Goal: Information Seeking & Learning: Find specific fact

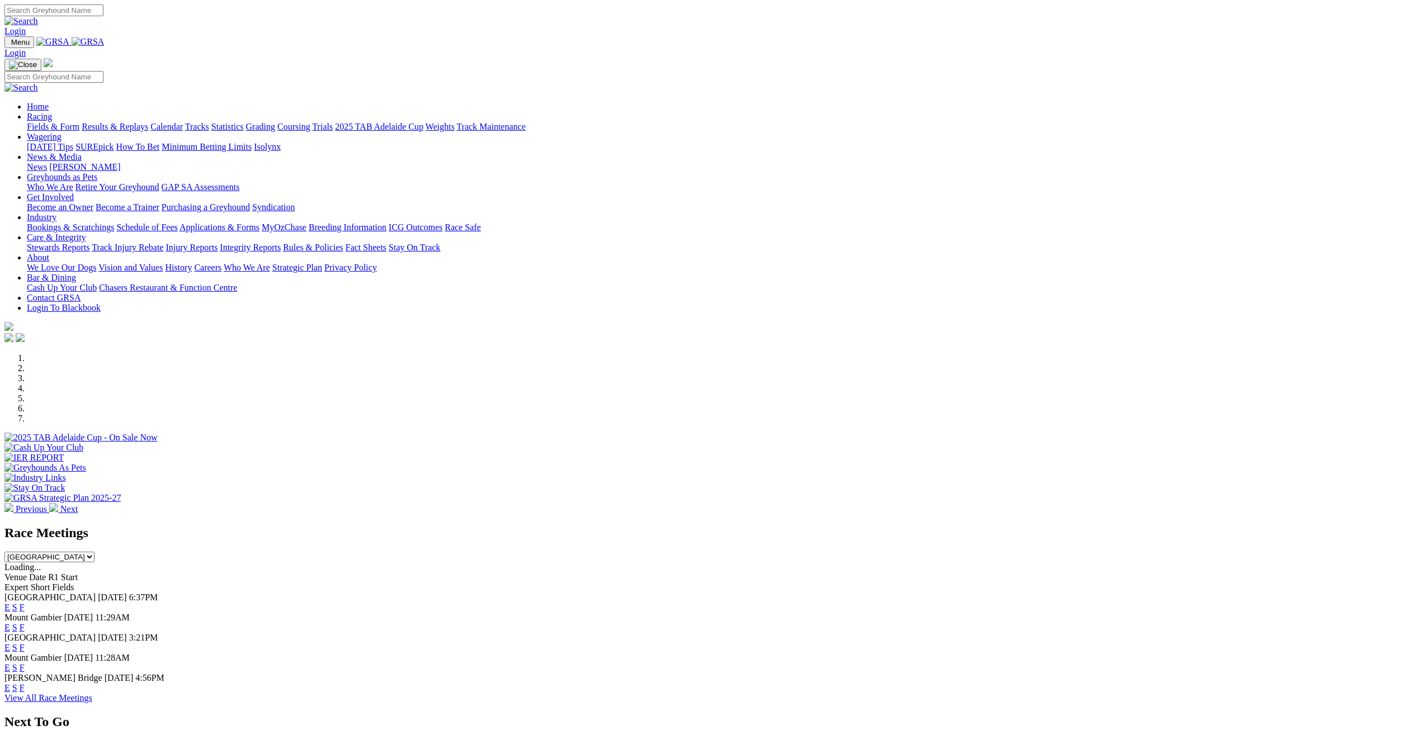
click option "[GEOGRAPHIC_DATA]" at bounding box center [0, 0] width 0 height 0
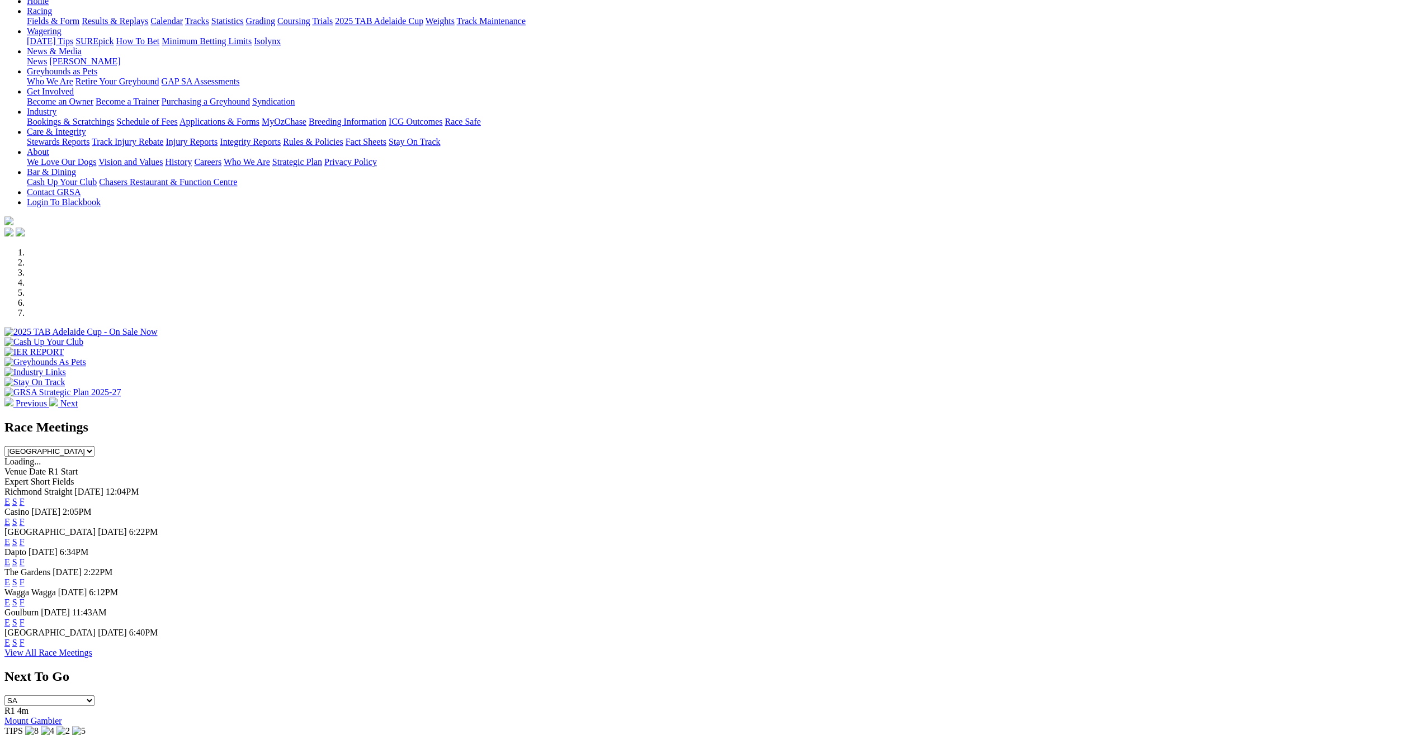
scroll to position [114, 0]
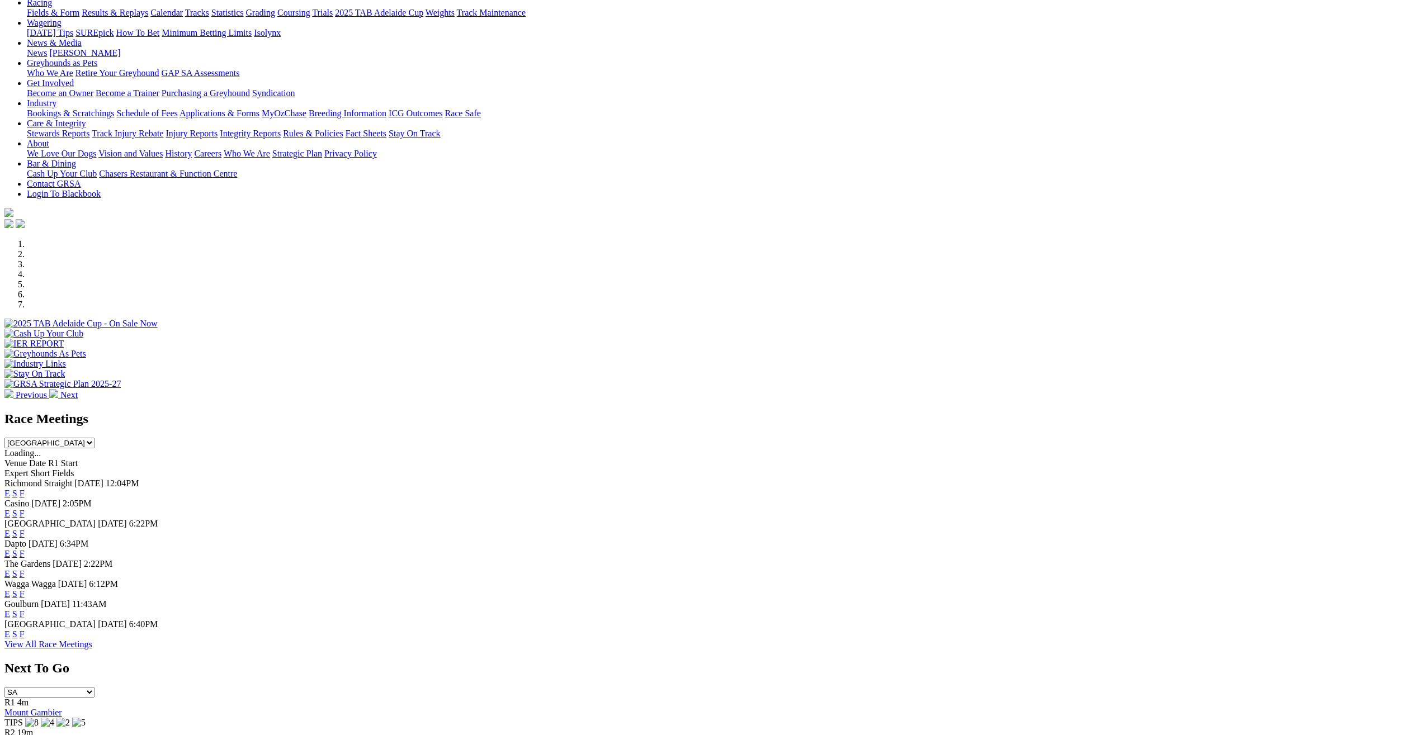
click at [4, 438] on select "[GEOGRAPHIC_DATA] [GEOGRAPHIC_DATA] [GEOGRAPHIC_DATA] [GEOGRAPHIC_DATA] [GEOGRA…" at bounding box center [49, 443] width 90 height 11
select select "VIC"
click option "Victoria" at bounding box center [0, 0] width 0 height 0
click at [25, 509] on link "F" at bounding box center [22, 514] width 5 height 10
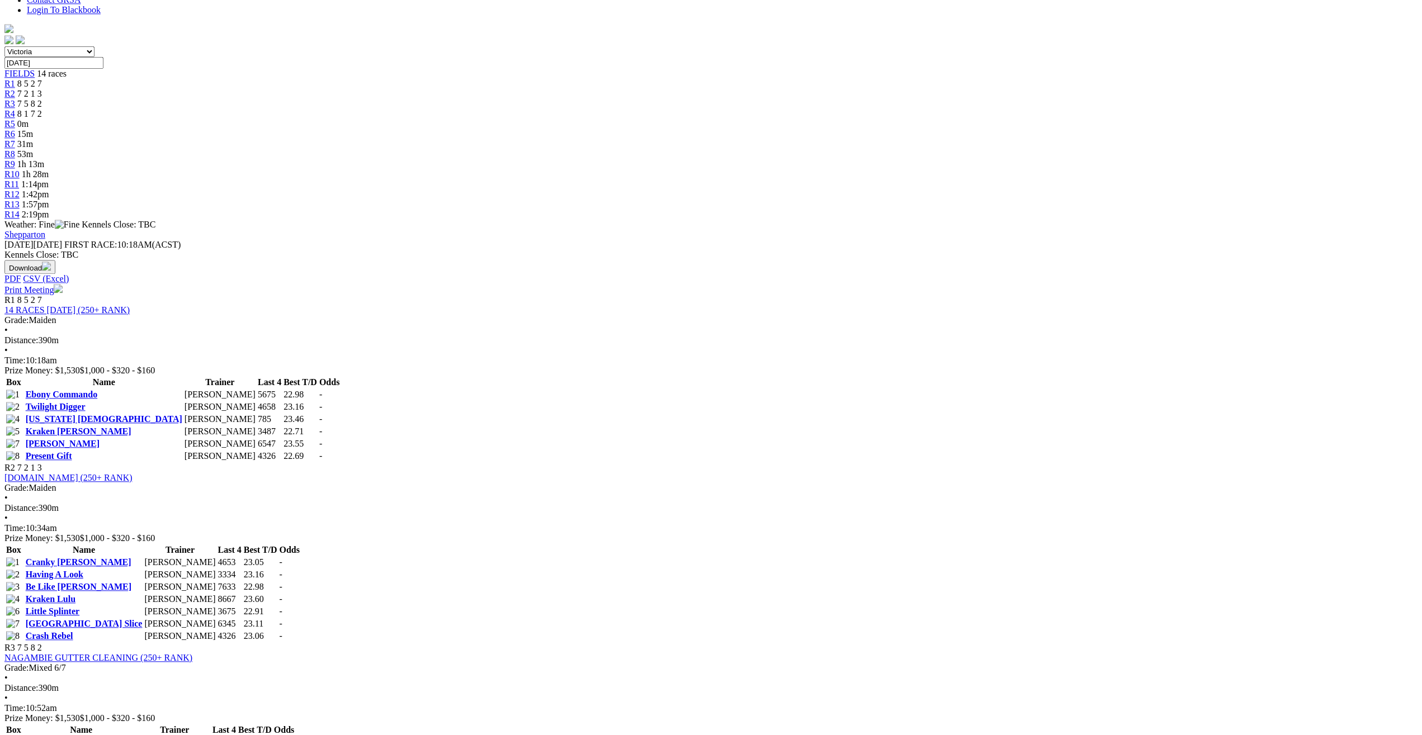
scroll to position [342, 0]
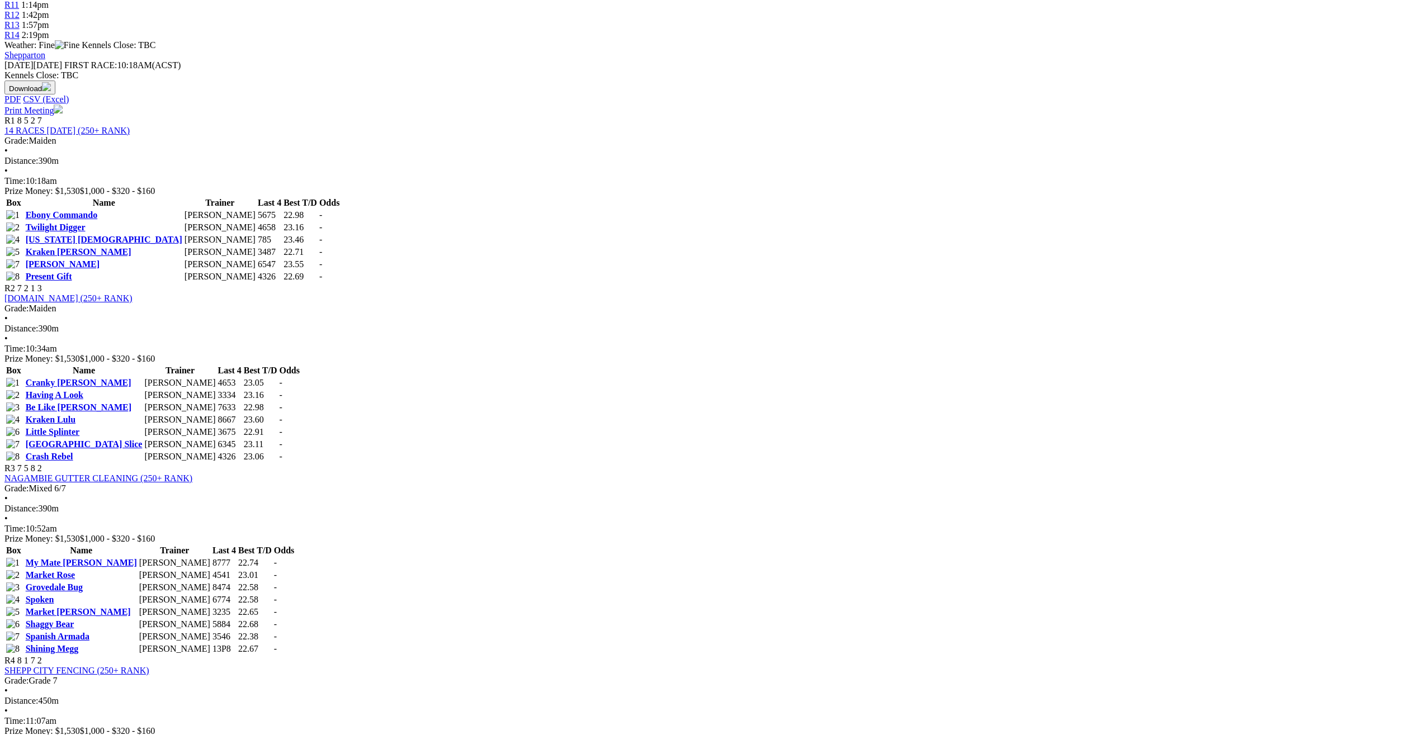
scroll to position [513, 0]
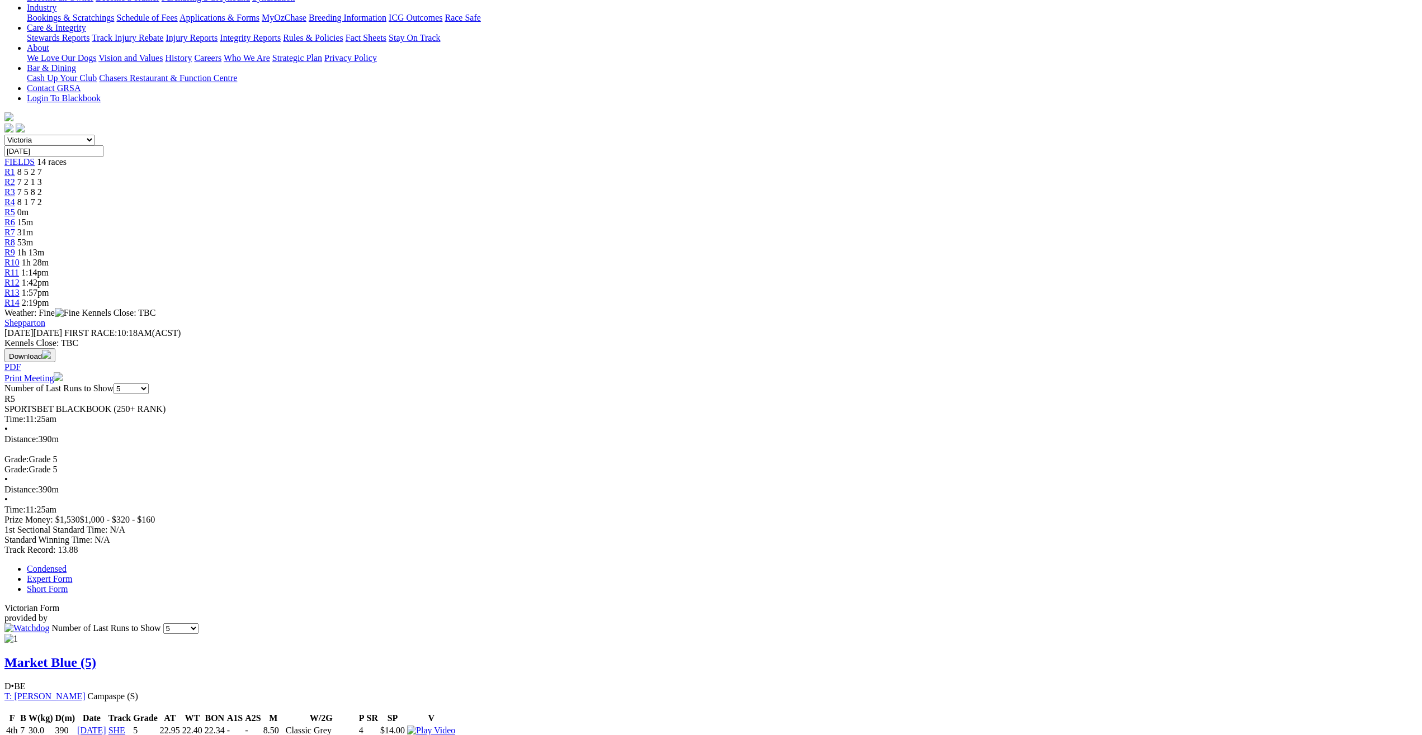
scroll to position [228, 0]
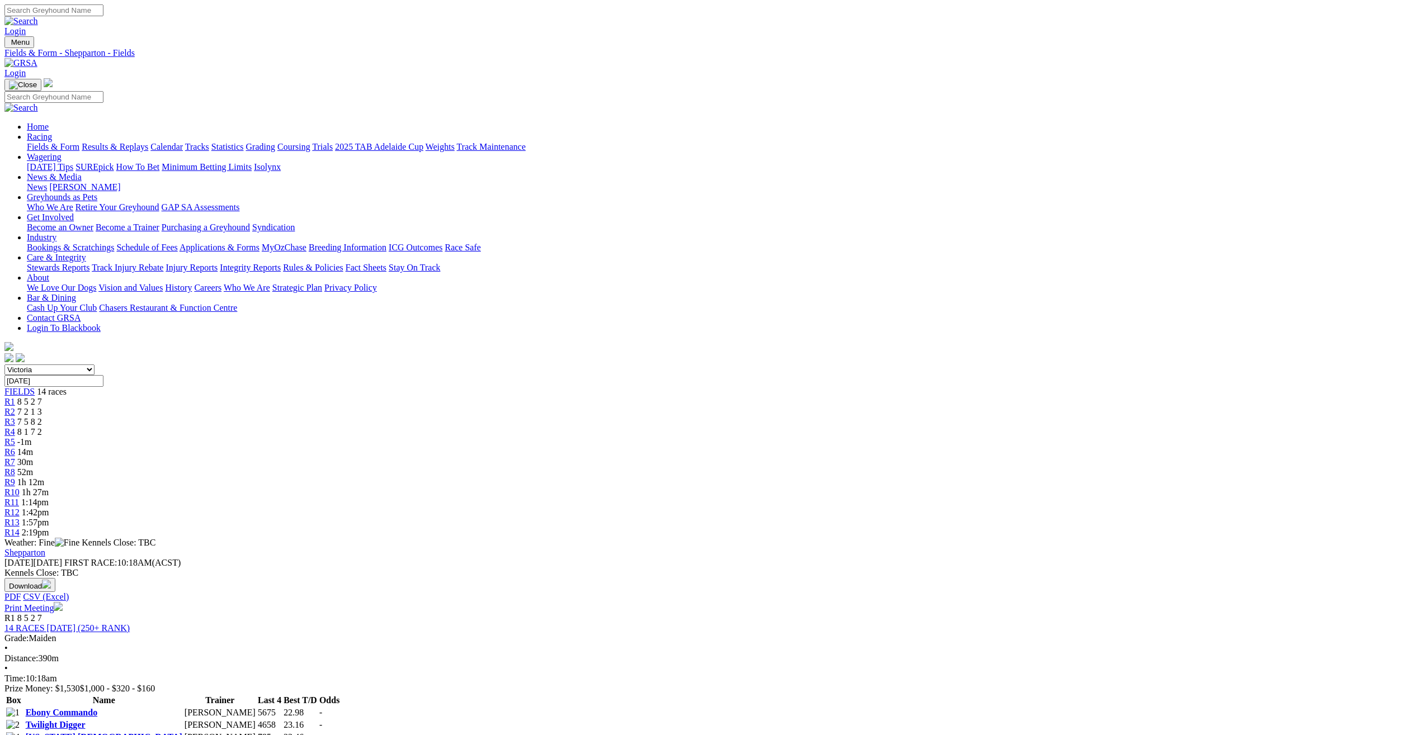
click at [4, 365] on select "[GEOGRAPHIC_DATA] [GEOGRAPHIC_DATA] [GEOGRAPHIC_DATA] [GEOGRAPHIC_DATA] [GEOGRA…" at bounding box center [49, 370] width 90 height 11
select select "SA"
click option "[GEOGRAPHIC_DATA]" at bounding box center [0, 0] width 0 height 0
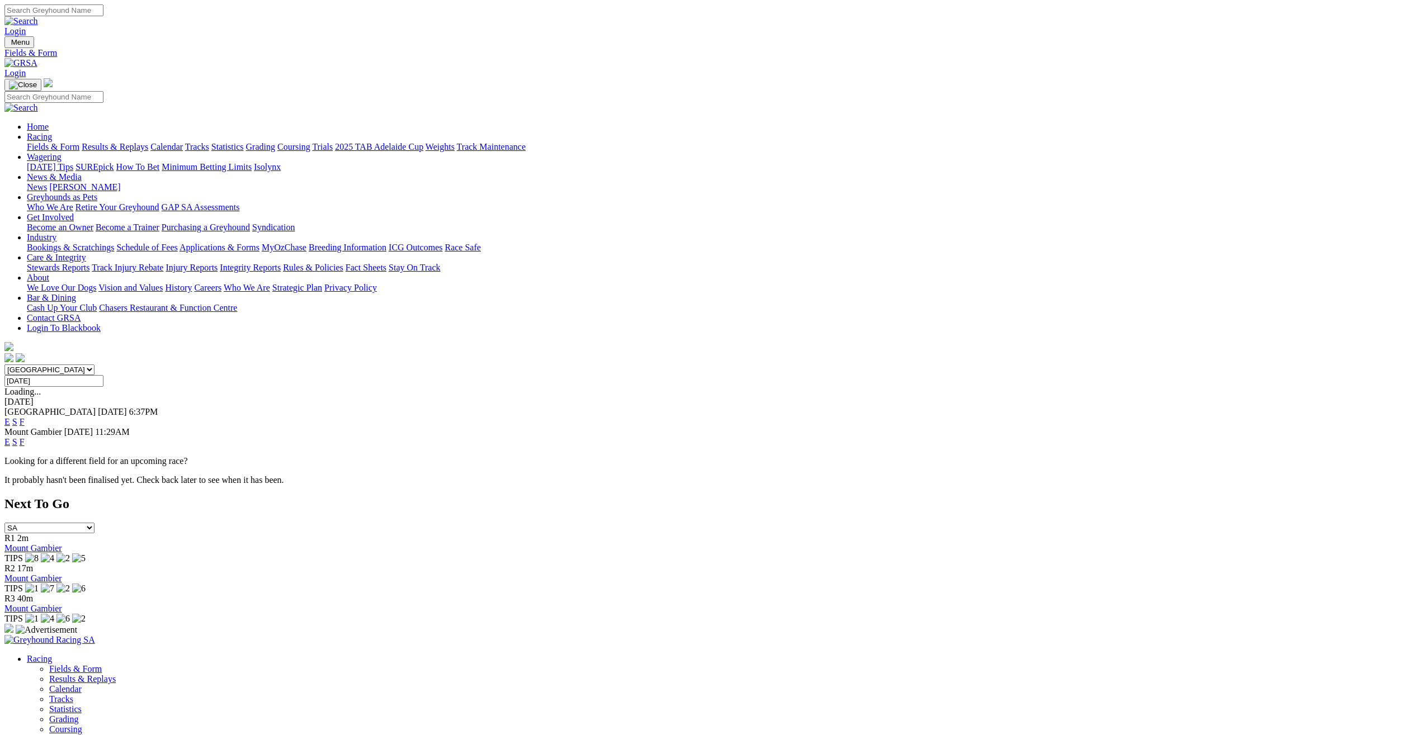
click at [25, 437] on link "F" at bounding box center [22, 442] width 5 height 10
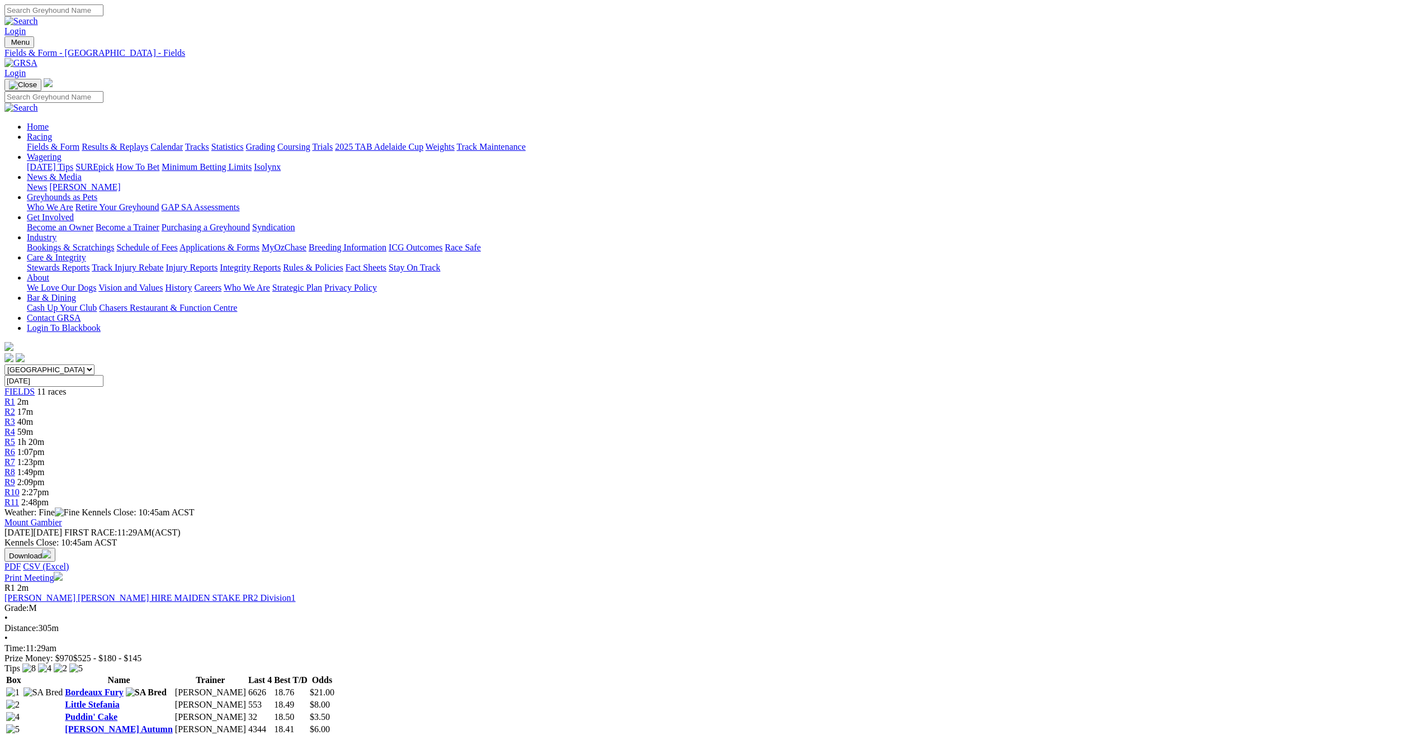
click at [4, 365] on select "South Australia New South Wales Northern Territory Queensland Tasmania Victoria…" at bounding box center [49, 370] width 90 height 11
select select "QLD"
click option "[GEOGRAPHIC_DATA]" at bounding box center [0, 0] width 0 height 0
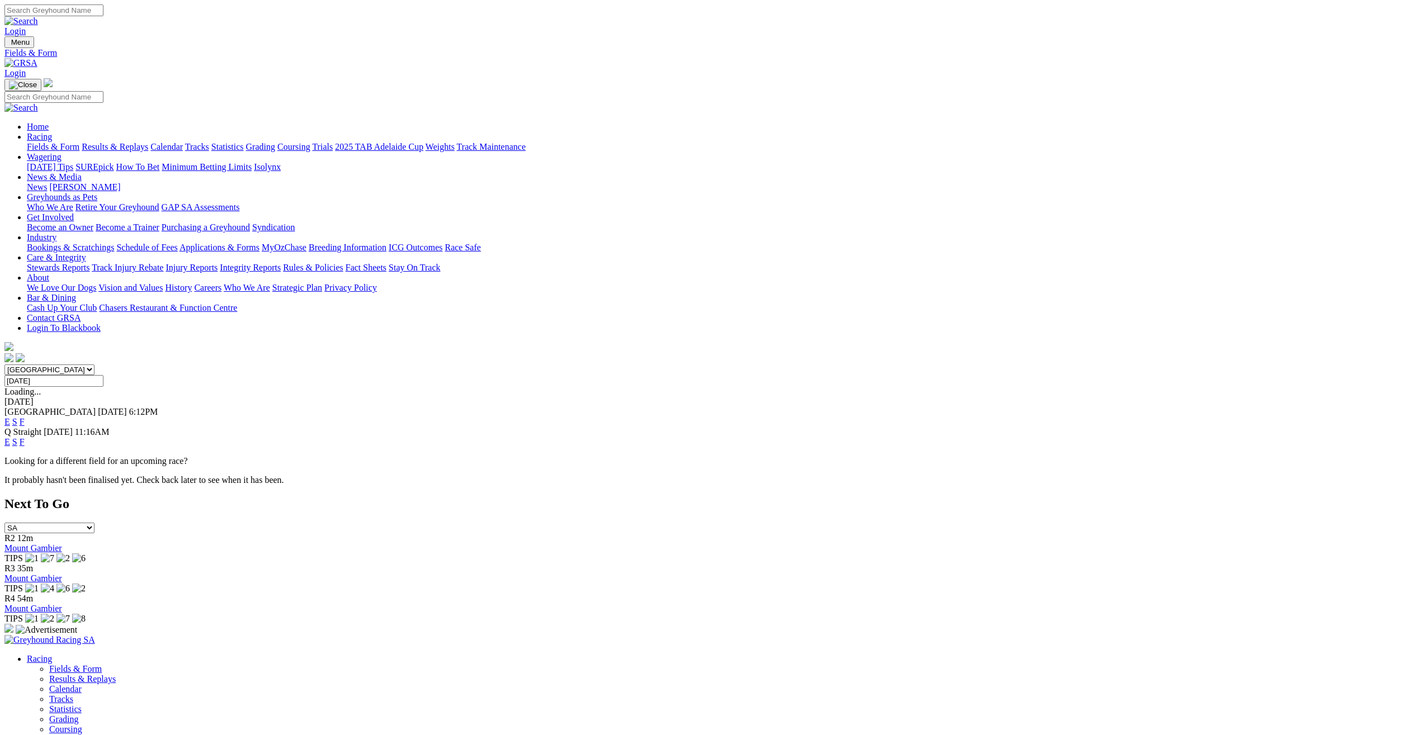
click at [25, 437] on link "F" at bounding box center [22, 442] width 5 height 10
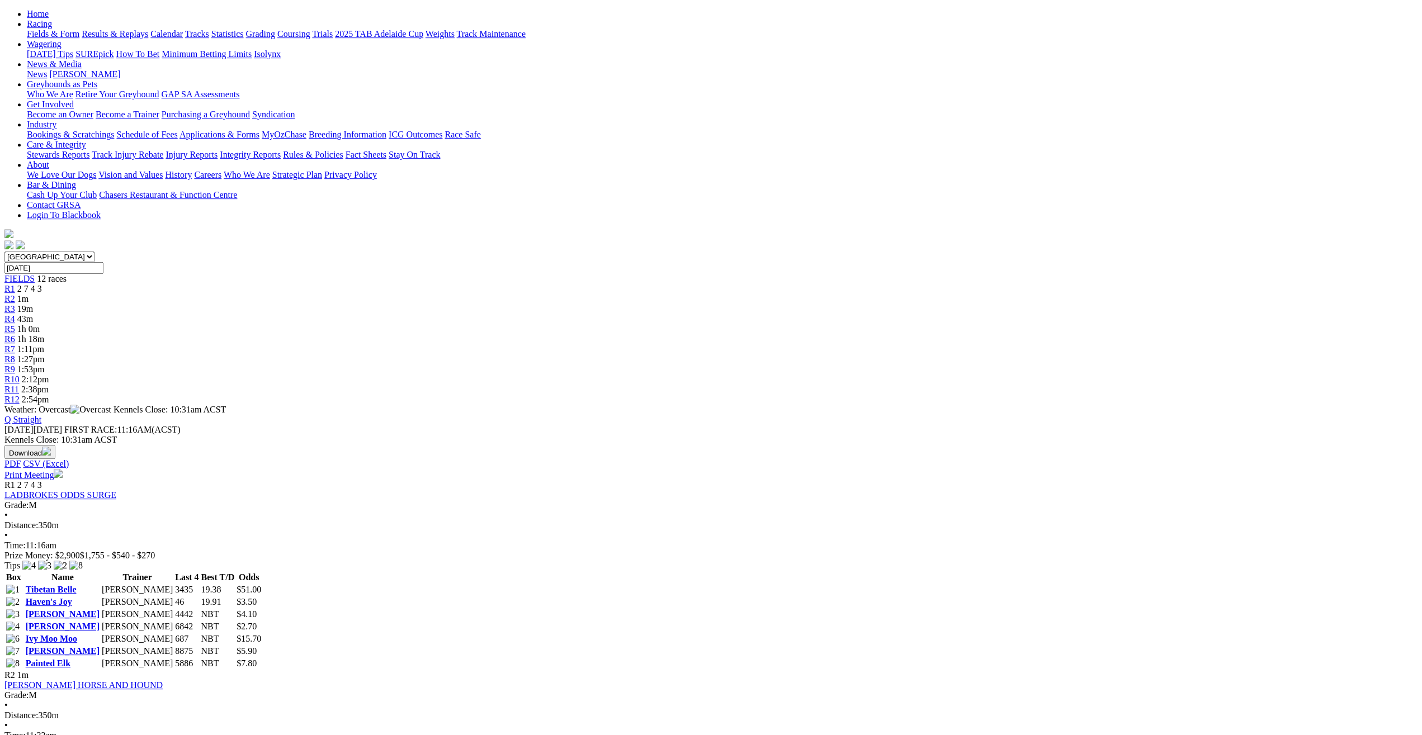
scroll to position [114, 0]
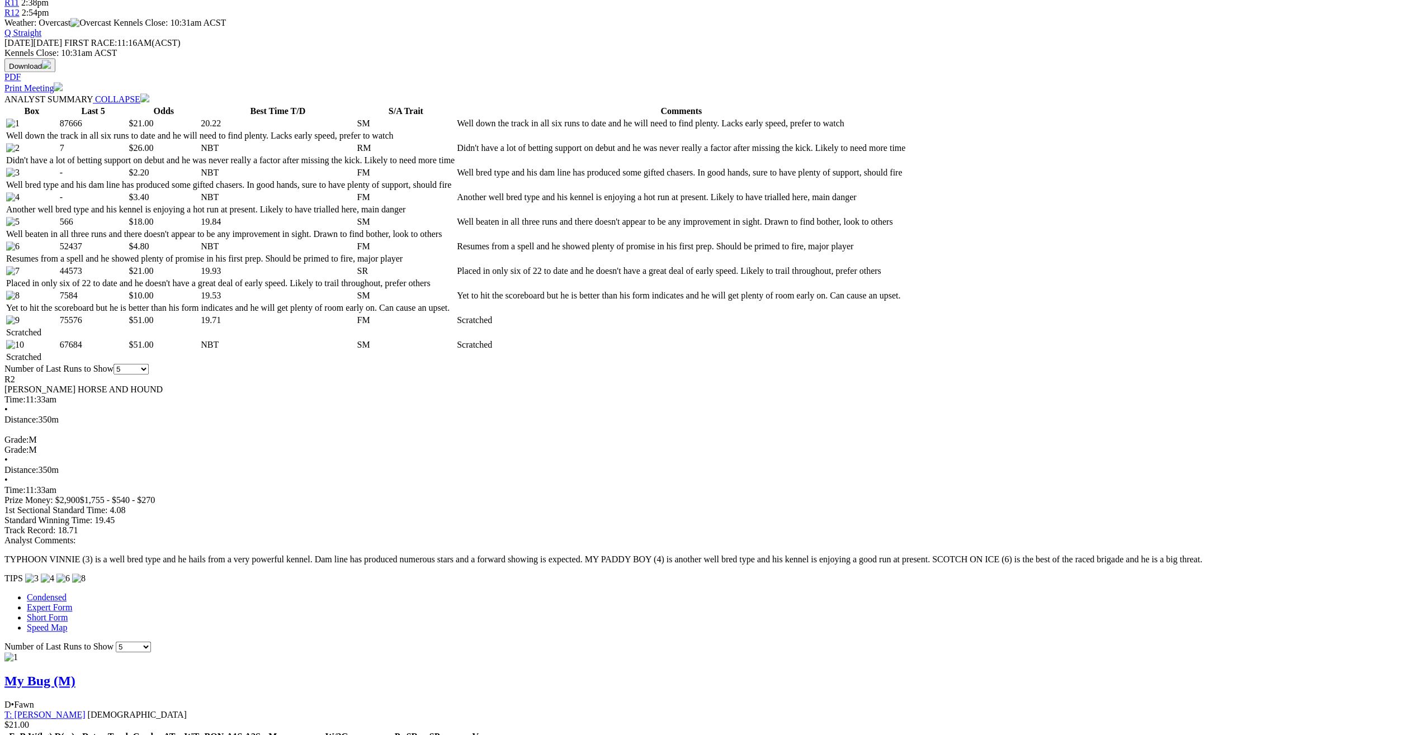
scroll to position [513, 0]
